Goal: Obtain resource: Download file/media

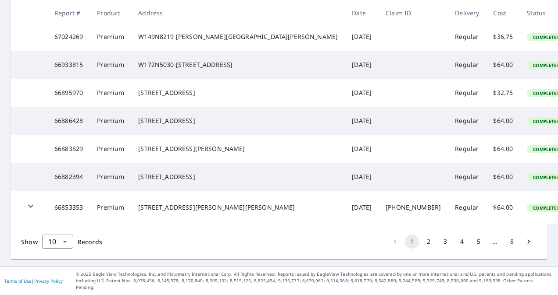
scroll to position [282, 0]
click at [423, 248] on button "2" at bounding box center [428, 242] width 14 height 14
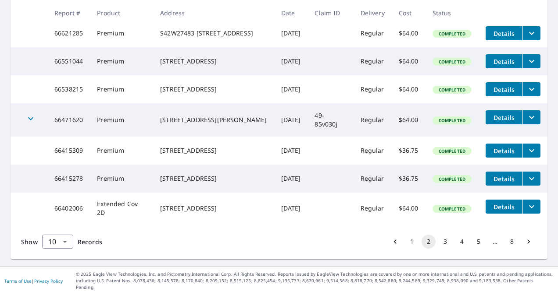
scroll to position [280, 0]
click at [505, 249] on button "8" at bounding box center [512, 242] width 14 height 14
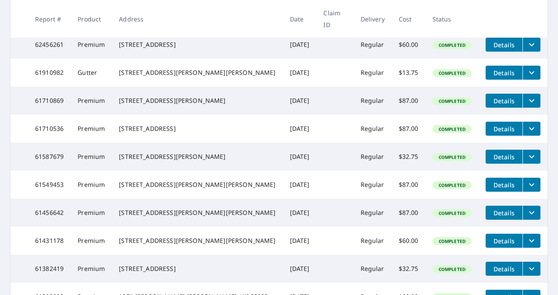
scroll to position [219, 0]
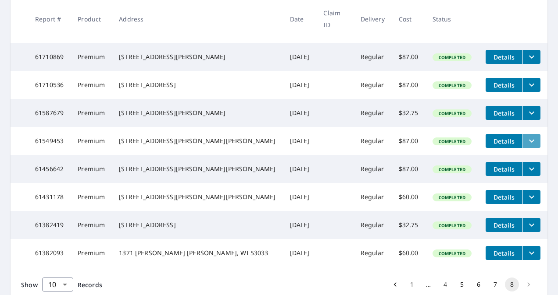
click at [529, 143] on icon "filesDropdownBtn-61549453" at bounding box center [531, 141] width 5 height 3
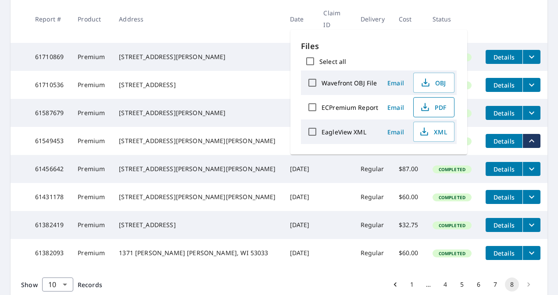
click at [441, 107] on span "PDF" at bounding box center [433, 107] width 28 height 11
